Goal: Task Accomplishment & Management: Manage account settings

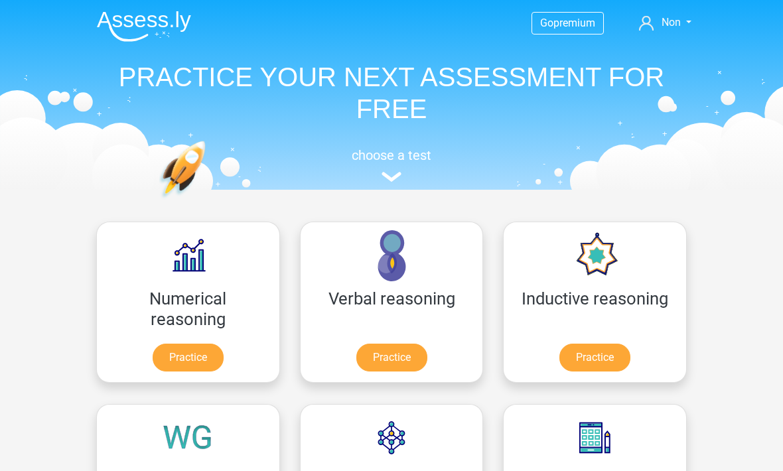
click at [686, 25] on link "Non" at bounding box center [665, 23] width 63 height 16
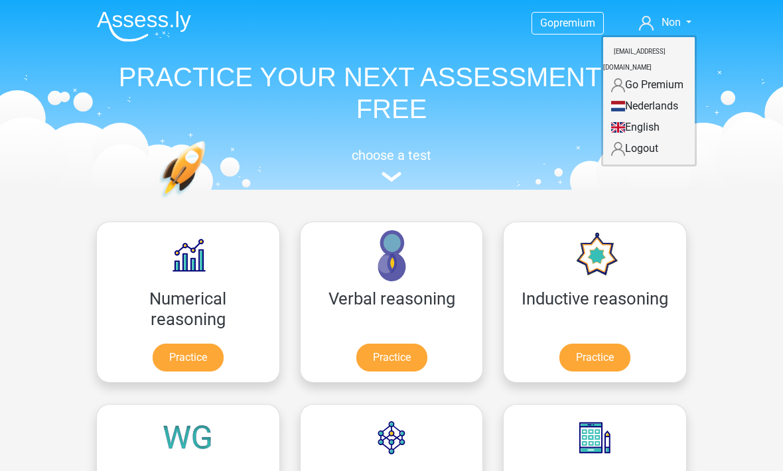
click at [657, 138] on link "Logout" at bounding box center [649, 148] width 92 height 21
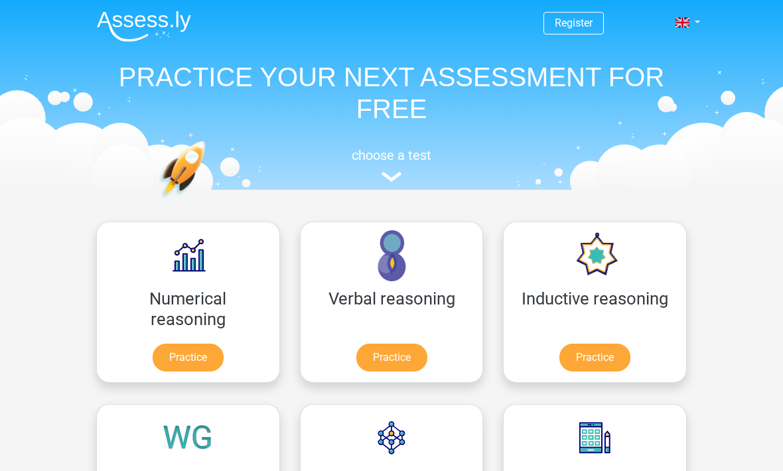
click at [714, 15] on header "Register Nederlands English" at bounding box center [391, 95] width 783 height 190
click at [697, 27] on link at bounding box center [684, 23] width 27 height 16
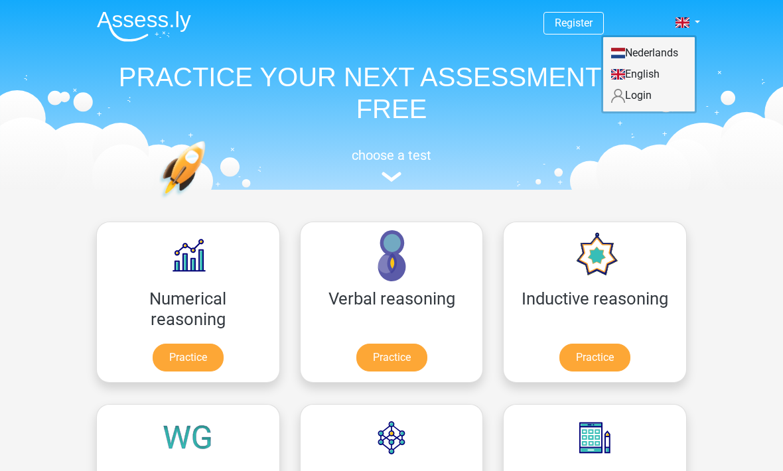
click at [652, 92] on link "Login" at bounding box center [649, 95] width 92 height 21
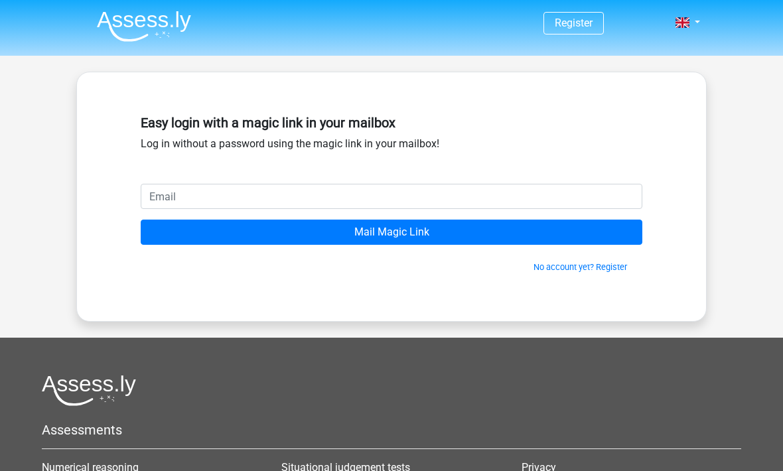
click at [457, 192] on input "email" at bounding box center [392, 196] width 502 height 25
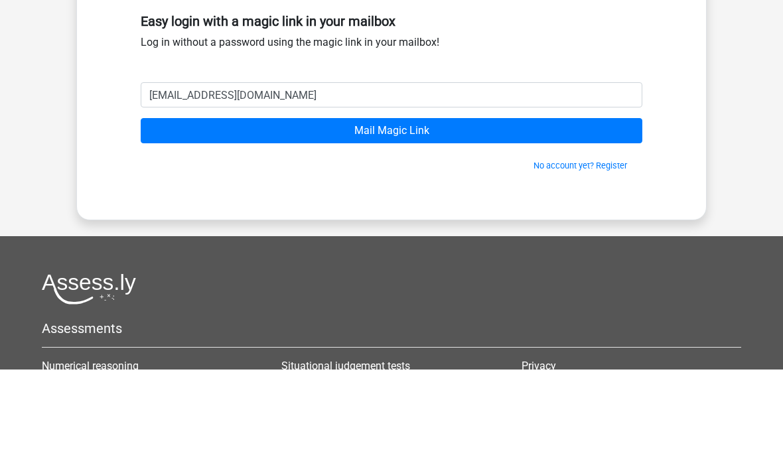
type input "thanachai.cup@gmail.com"
click at [491, 220] on input "Mail Magic Link" at bounding box center [392, 232] width 502 height 25
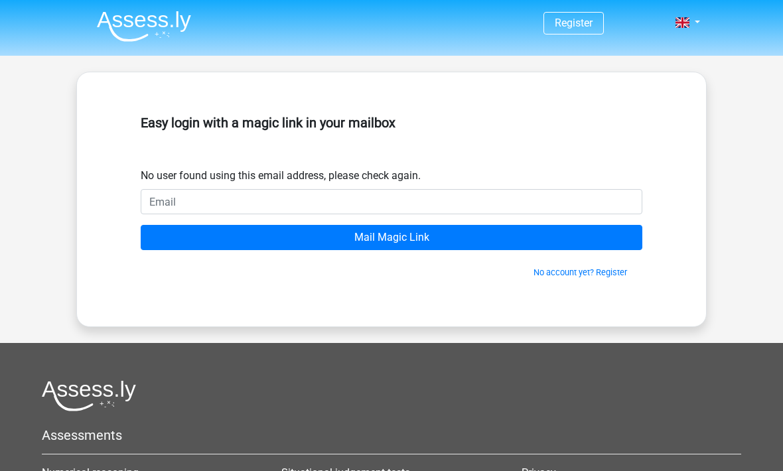
click at [319, 206] on input "email" at bounding box center [392, 201] width 502 height 25
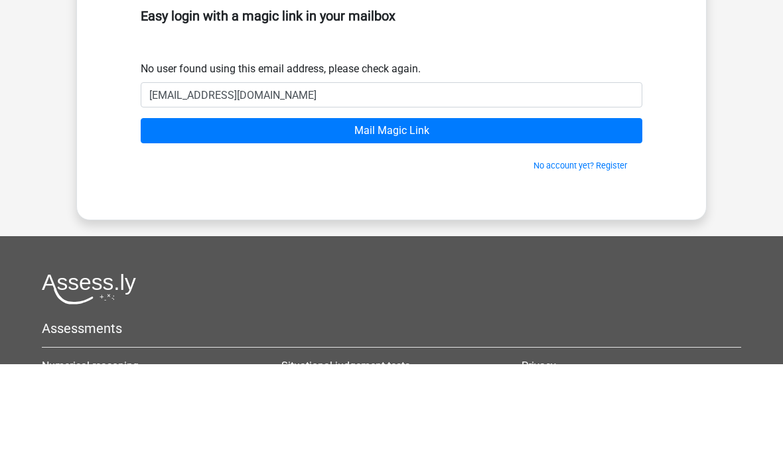
type input "[EMAIL_ADDRESS][DOMAIN_NAME]"
click at [432, 225] on input "Mail Magic Link" at bounding box center [392, 237] width 502 height 25
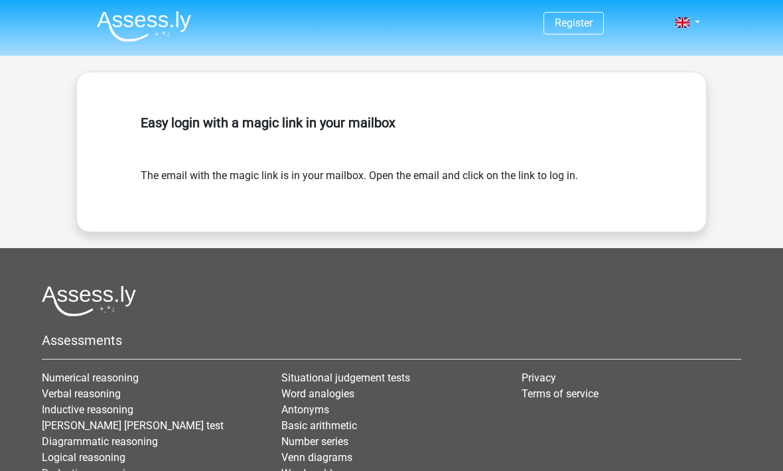
click at [696, 25] on link at bounding box center [684, 23] width 27 height 16
click at [715, 141] on div "Register" at bounding box center [391, 299] width 783 height 599
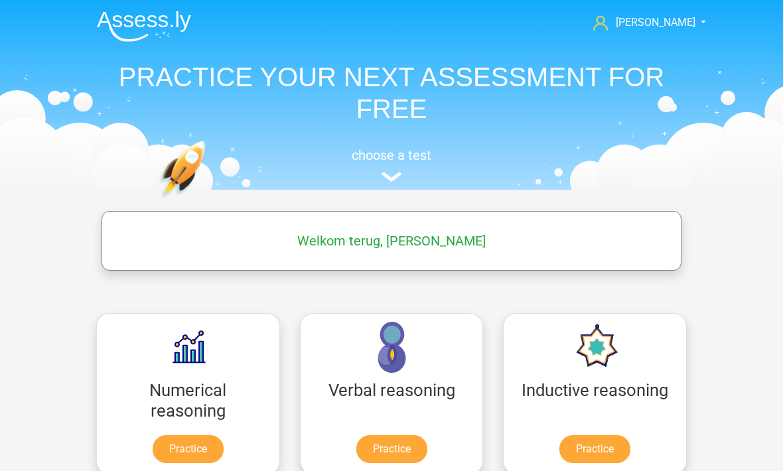
click at [694, 23] on link "[PERSON_NAME]" at bounding box center [642, 23] width 109 height 16
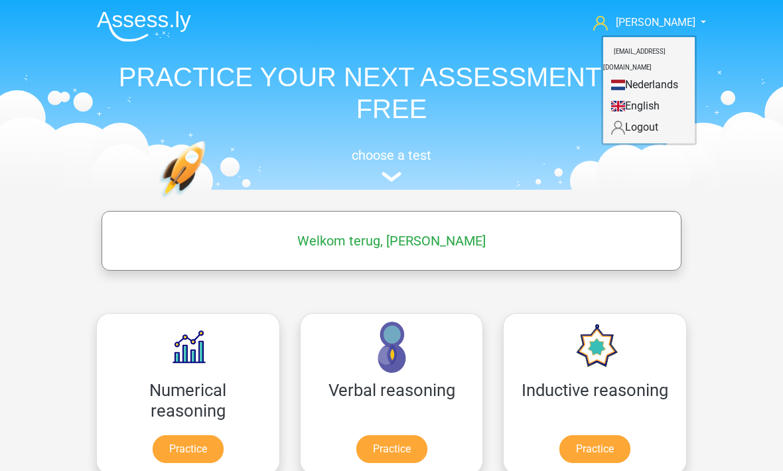
click at [746, 171] on header "[PERSON_NAME] [EMAIL_ADDRESS][DOMAIN_NAME] Nederlands English" at bounding box center [391, 95] width 783 height 190
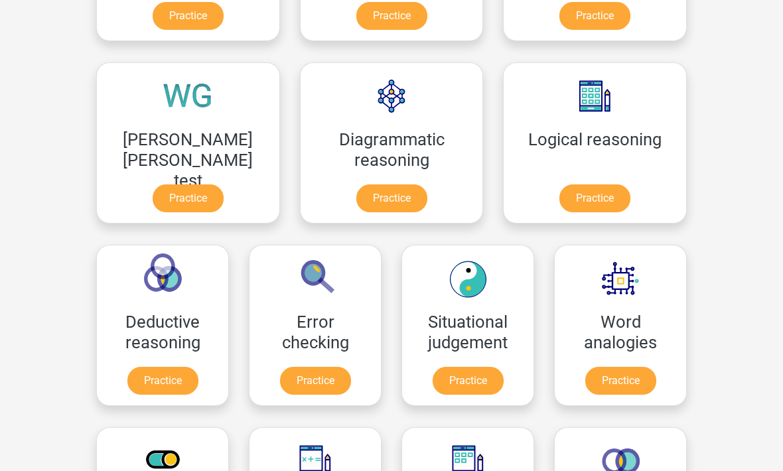
scroll to position [433, 0]
